Goal: Task Accomplishment & Management: Manage account settings

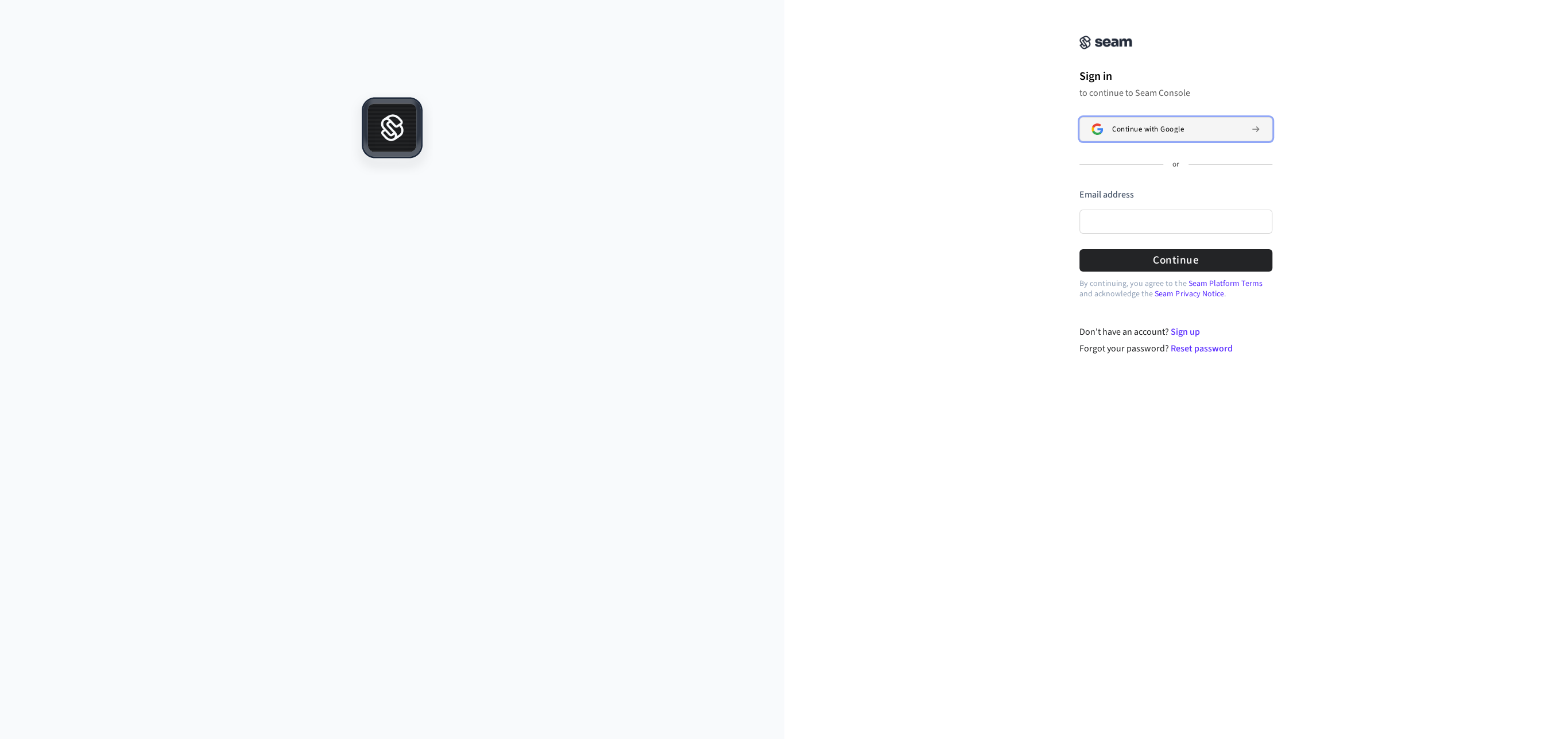
click at [1175, 127] on span "Continue with Google" at bounding box center [1147, 129] width 72 height 9
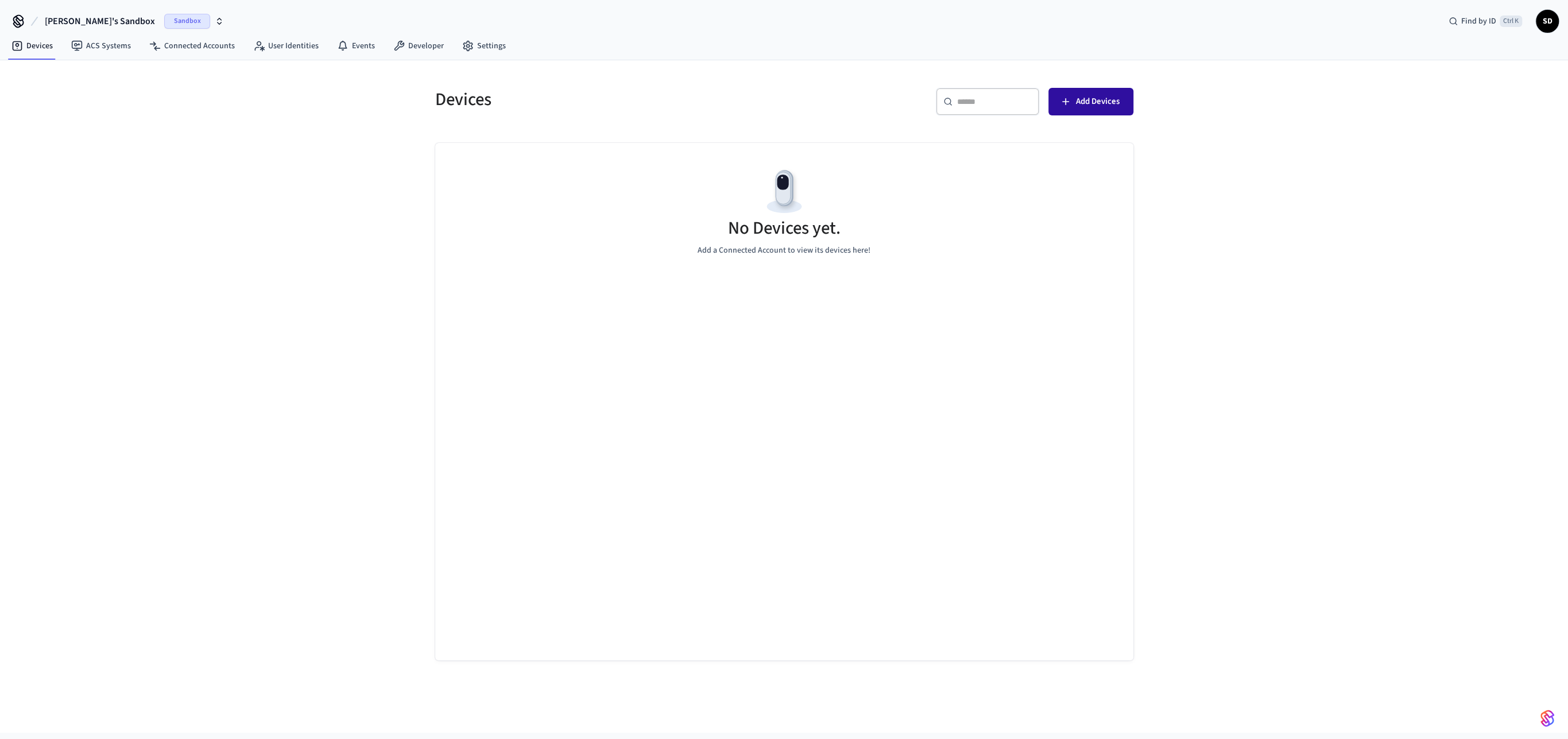
click at [1083, 105] on span "Add Devices" at bounding box center [1097, 101] width 43 height 15
click at [111, 52] on link "ACS Systems" at bounding box center [101, 46] width 78 height 20
click at [188, 46] on link "Connected Accounts" at bounding box center [192, 46] width 104 height 20
click at [301, 50] on link "User Identities" at bounding box center [286, 46] width 84 height 20
click at [477, 42] on link "Settings" at bounding box center [484, 46] width 62 height 20
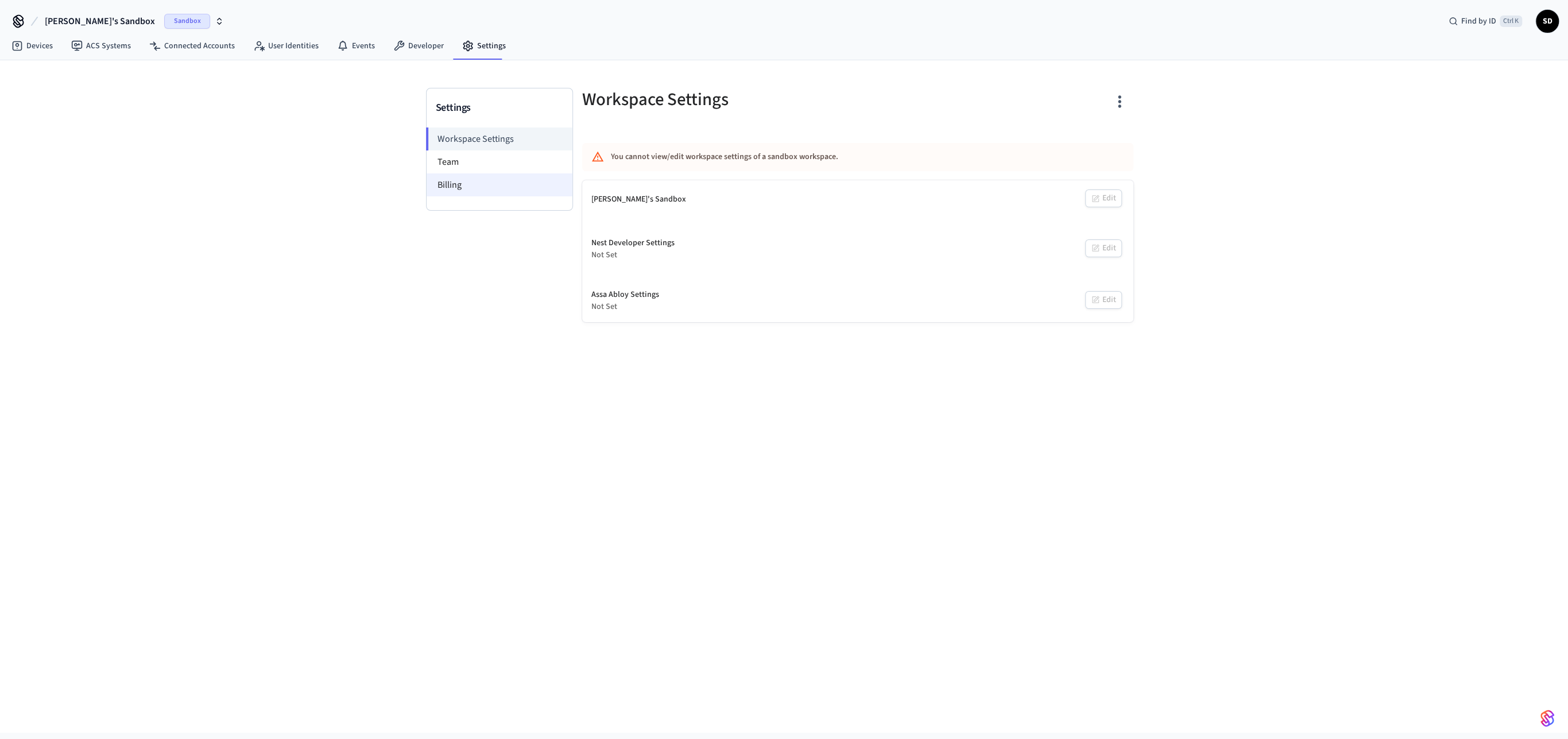
click at [444, 184] on li "Billing" at bounding box center [499, 184] width 146 height 23
